Goal: Task Accomplishment & Management: Complete application form

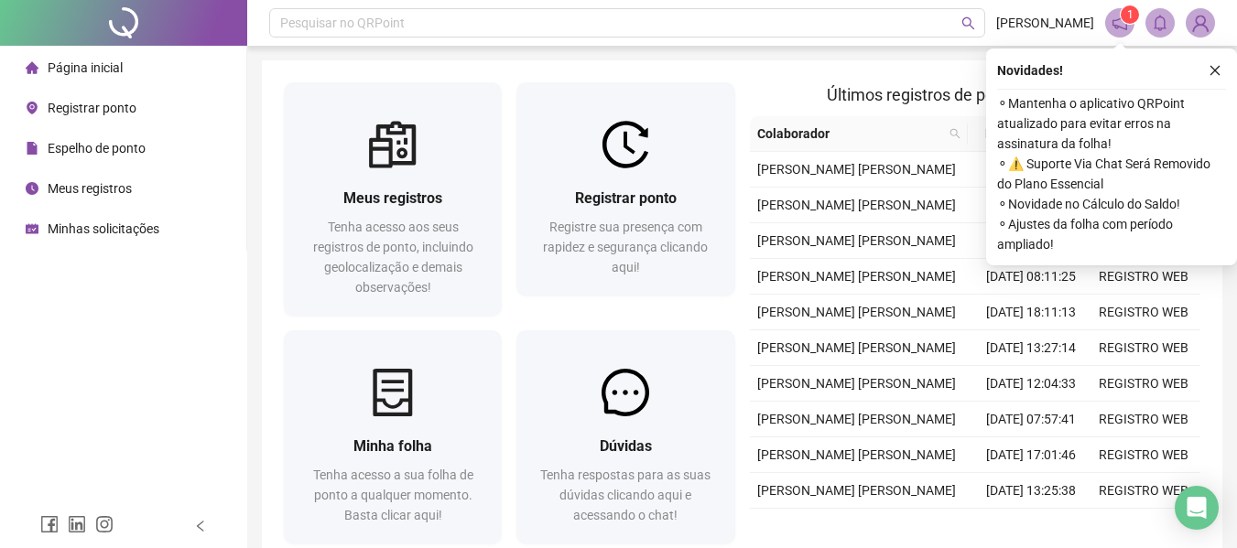
click at [72, 110] on span "Registrar ponto" at bounding box center [92, 108] width 89 height 15
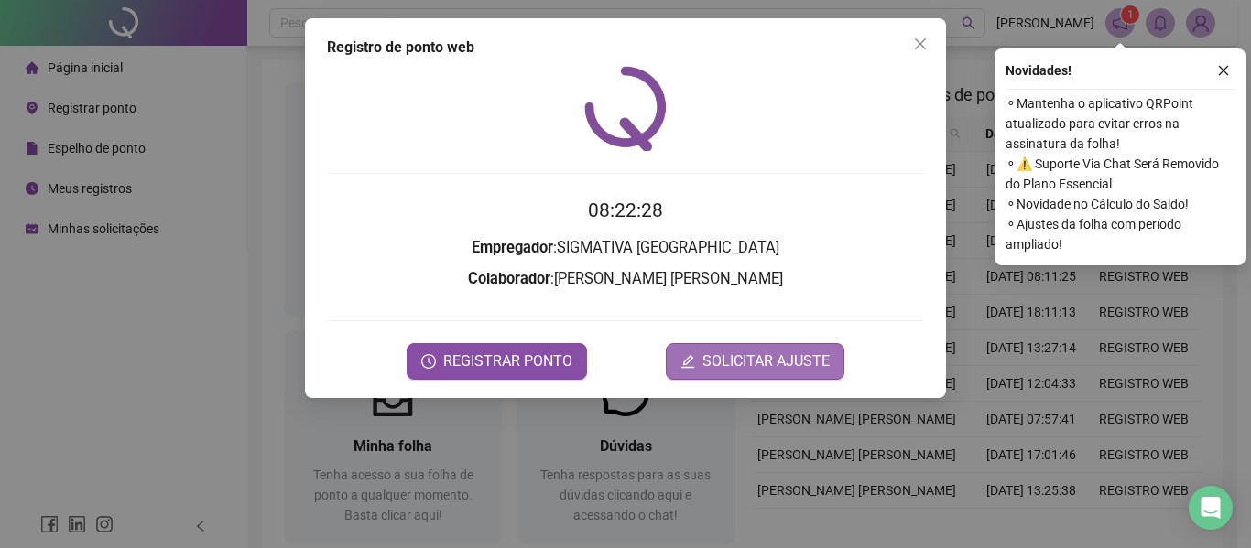
click at [738, 363] on span "SOLICITAR AJUSTE" at bounding box center [765, 362] width 127 height 22
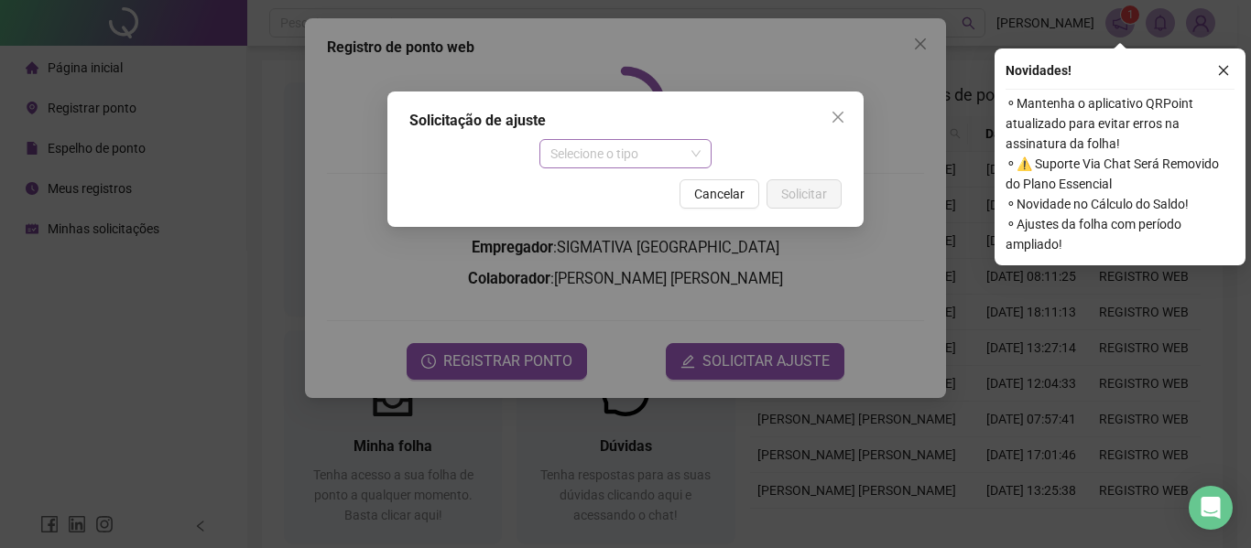
click at [611, 157] on span "Selecione o tipo" at bounding box center [625, 153] width 151 height 27
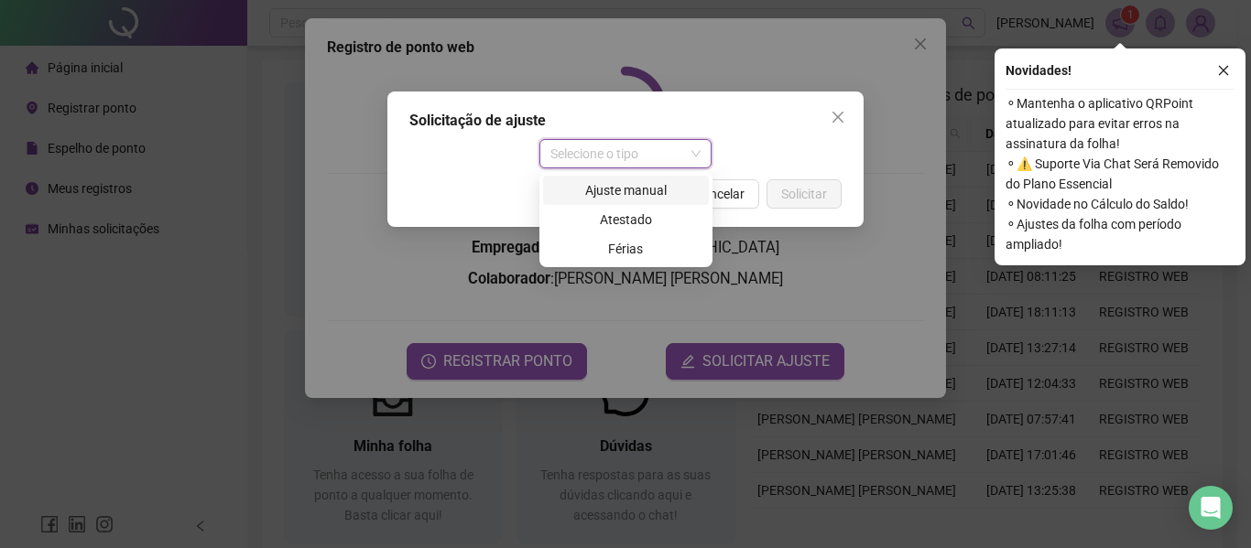
click at [613, 190] on div "Ajuste manual" at bounding box center [626, 190] width 144 height 20
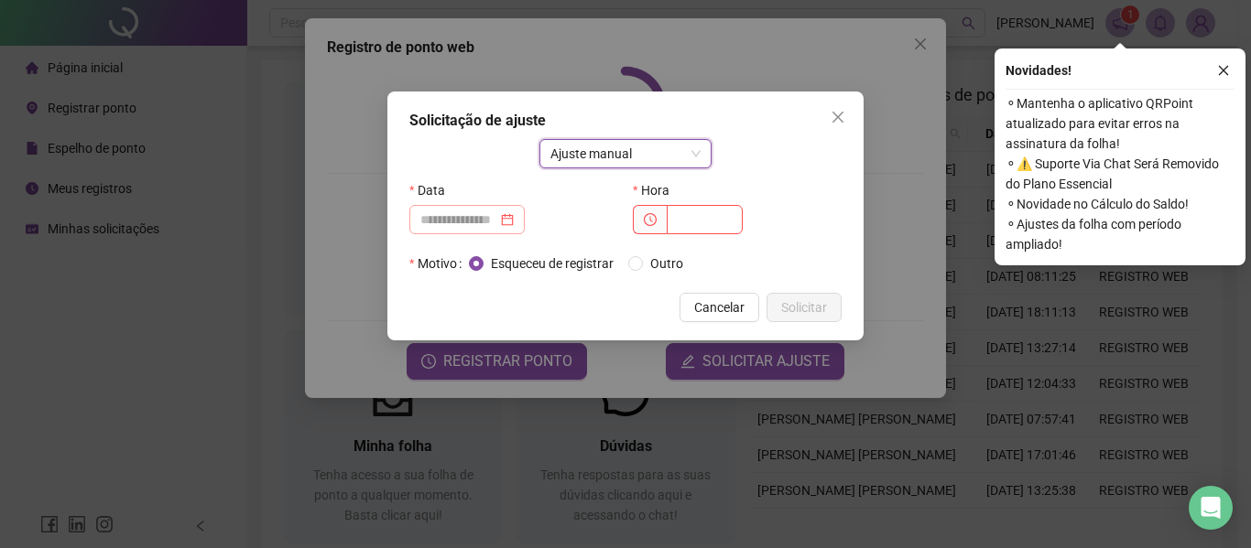
click at [507, 209] on div at bounding box center [466, 219] width 115 height 29
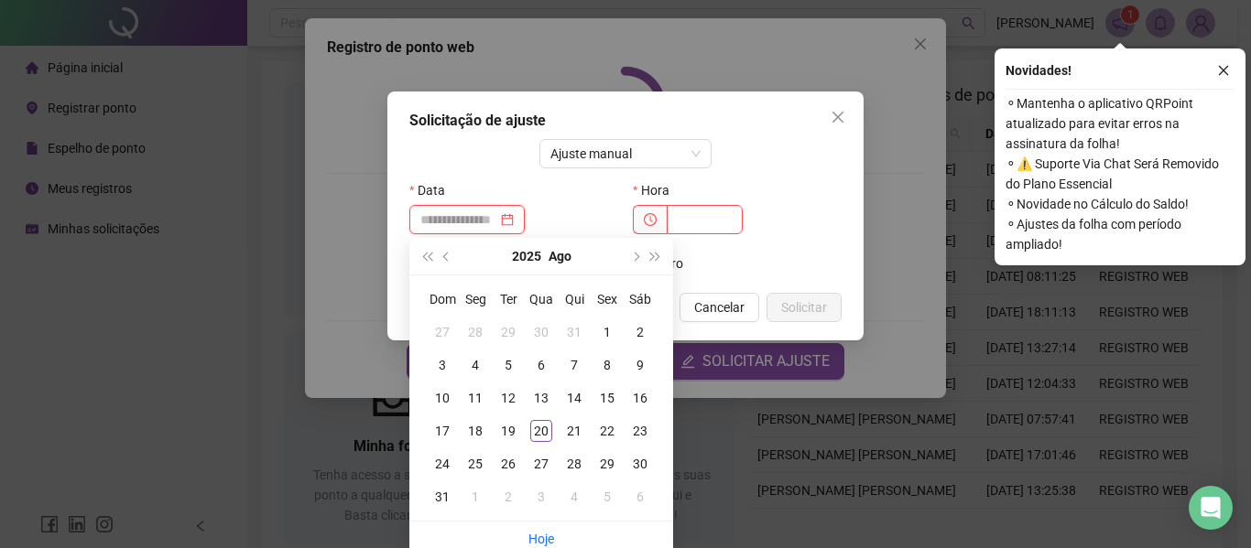
click at [497, 216] on input at bounding box center [458, 220] width 77 height 20
type input "**********"
click at [541, 434] on div "20" at bounding box center [541, 431] width 22 height 22
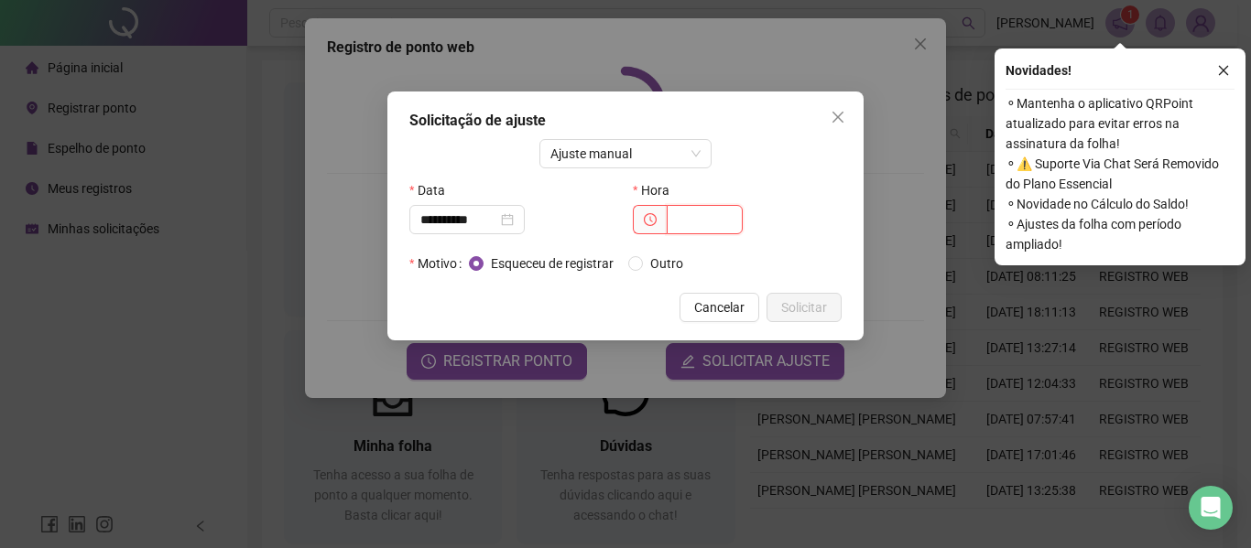
click at [674, 216] on input "text" at bounding box center [705, 219] width 76 height 29
type input "*****"
click at [796, 312] on span "Solicitar" at bounding box center [804, 308] width 46 height 20
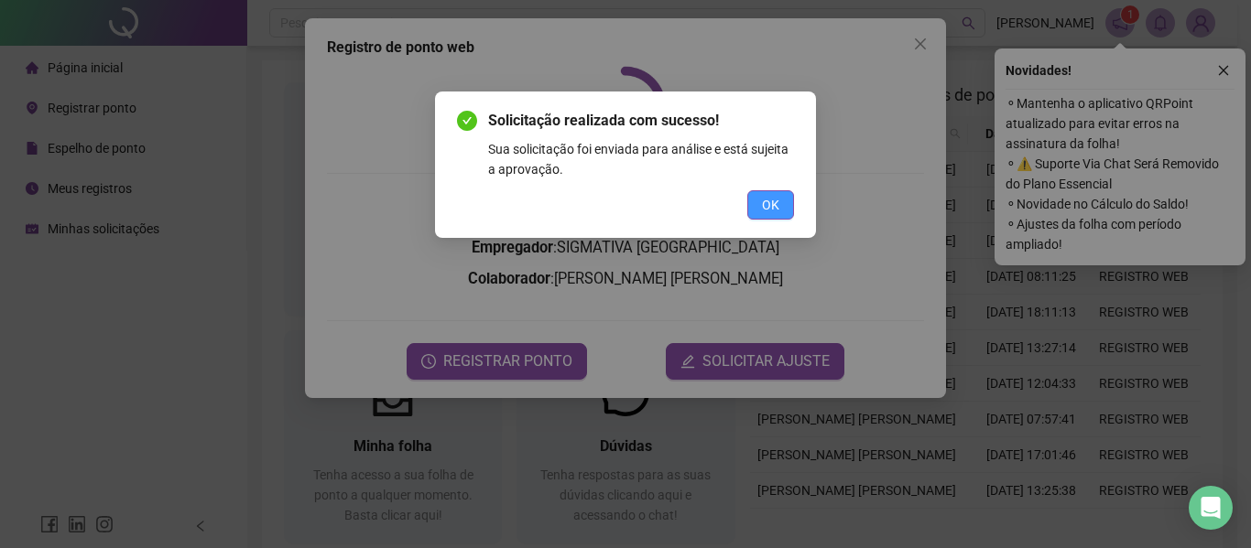
drag, startPoint x: 762, startPoint y: 210, endPoint x: 851, endPoint y: 127, distance: 121.8
click at [763, 209] on span "OK" at bounding box center [770, 205] width 17 height 20
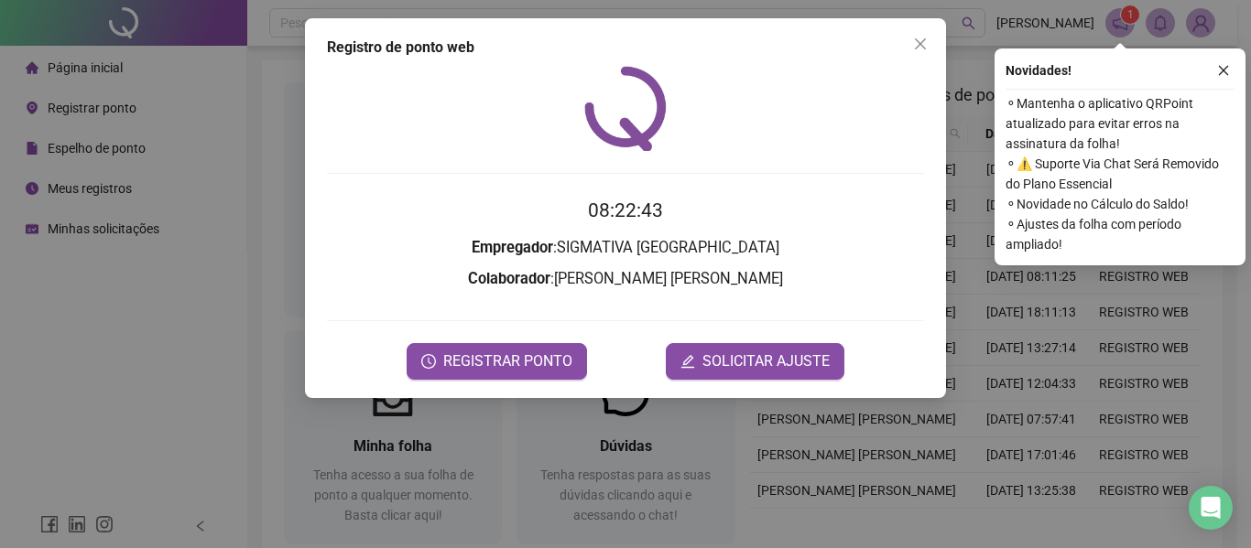
drag, startPoint x: 918, startPoint y: 42, endPoint x: 907, endPoint y: 38, distance: 11.9
click at [918, 41] on icon "close" at bounding box center [920, 43] width 11 height 11
